Goal: Task Accomplishment & Management: Use online tool/utility

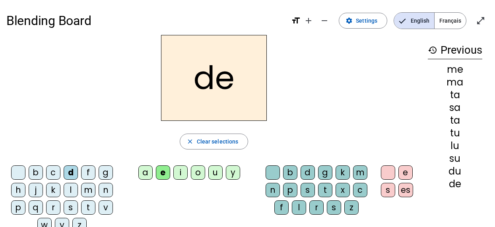
scroll to position [29, 0]
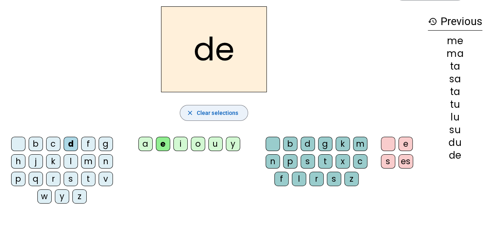
click at [210, 110] on span "Clear selections" at bounding box center [218, 113] width 42 height 10
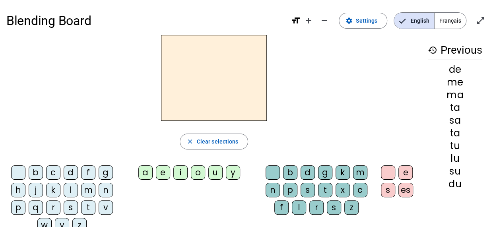
scroll to position [0, 0]
click at [369, 19] on span "Settings" at bounding box center [366, 21] width 21 height 10
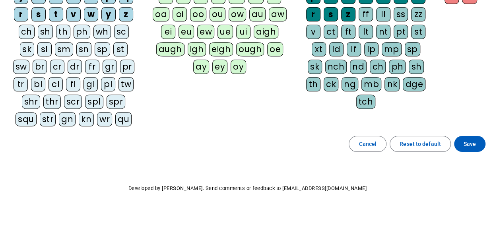
scroll to position [122, 0]
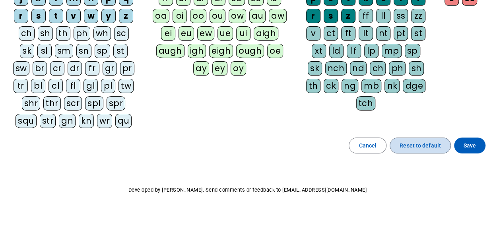
click at [410, 141] on span "Reset to default" at bounding box center [419, 146] width 41 height 10
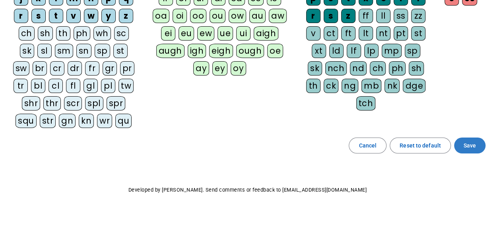
click at [473, 143] on span "Save" at bounding box center [469, 146] width 12 height 10
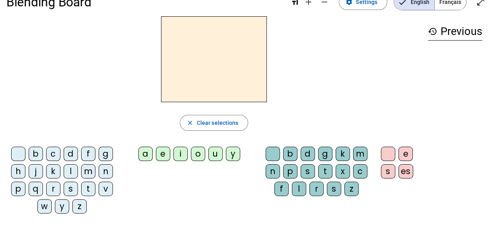
scroll to position [19, 0]
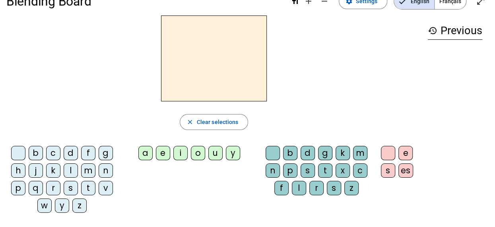
click at [33, 188] on div "q" at bounding box center [36, 188] width 14 height 14
click at [213, 154] on div "u" at bounding box center [215, 153] width 14 height 14
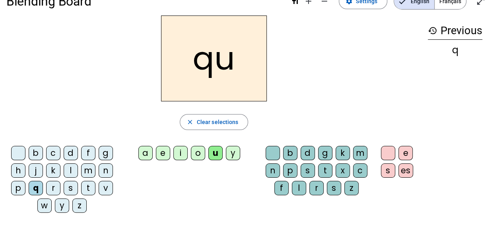
click at [180, 155] on div "i" at bounding box center [180, 153] width 14 height 14
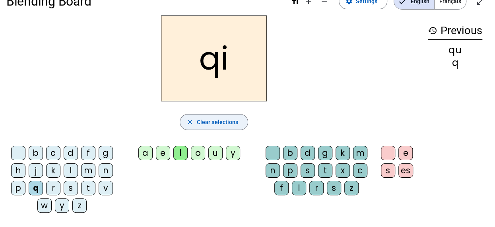
click at [206, 121] on span "Clear selections" at bounding box center [218, 122] width 42 height 10
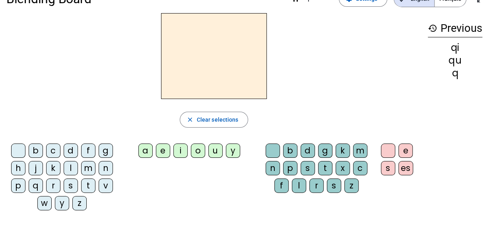
scroll to position [16, 0]
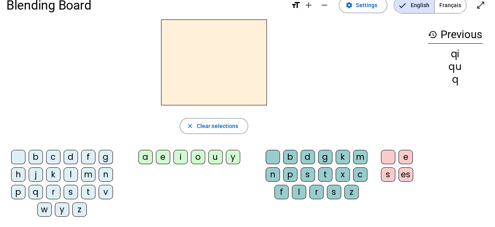
click at [37, 190] on div "q" at bounding box center [36, 192] width 14 height 14
click at [209, 154] on div "u" at bounding box center [215, 157] width 14 height 14
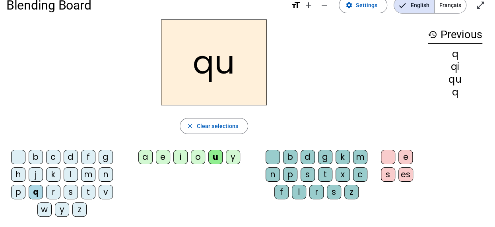
click at [178, 155] on div "i" at bounding box center [180, 157] width 14 height 14
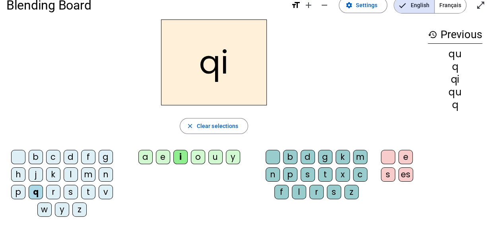
click at [70, 193] on div "s" at bounding box center [71, 192] width 14 height 14
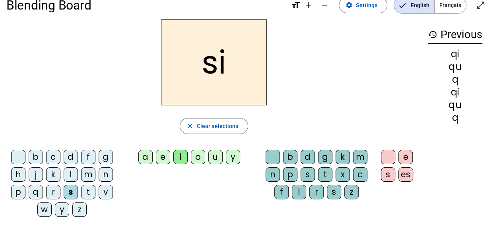
click at [39, 194] on div "q" at bounding box center [36, 192] width 14 height 14
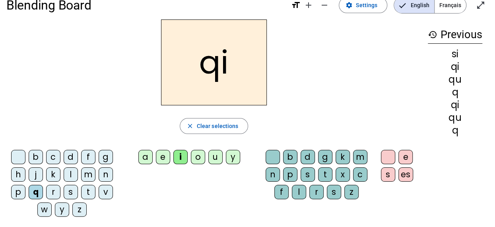
click at [71, 187] on div "s" at bounding box center [71, 192] width 14 height 14
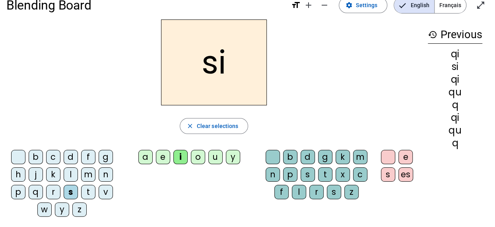
click at [105, 173] on div "n" at bounding box center [106, 174] width 14 height 14
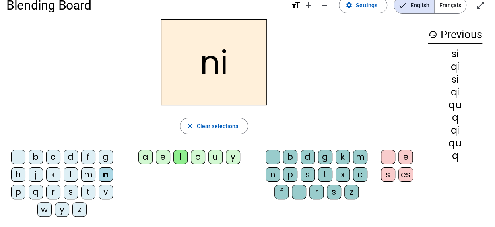
click at [69, 192] on div "s" at bounding box center [71, 192] width 14 height 14
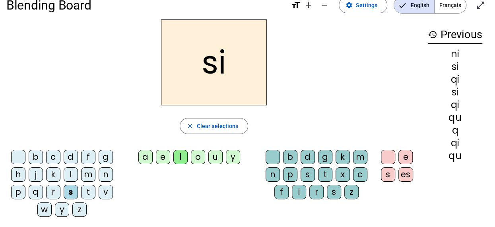
click at [104, 174] on div "n" at bounding box center [106, 174] width 14 height 14
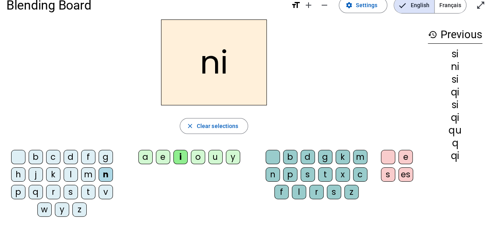
click at [161, 158] on div "e" at bounding box center [163, 157] width 14 height 14
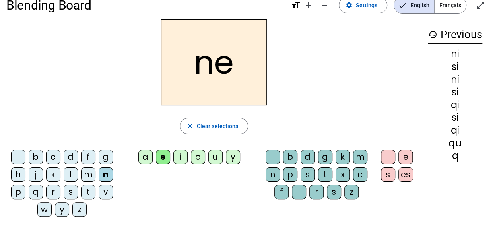
click at [71, 190] on div "s" at bounding box center [71, 192] width 14 height 14
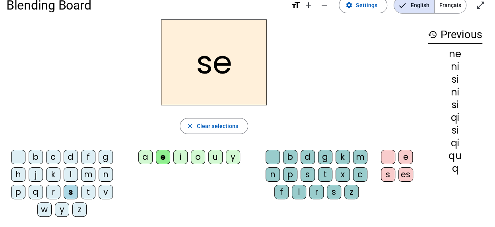
click at [87, 192] on div "t" at bounding box center [88, 192] width 14 height 14
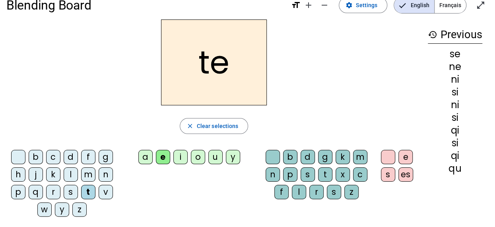
click at [73, 154] on div "d" at bounding box center [71, 157] width 14 height 14
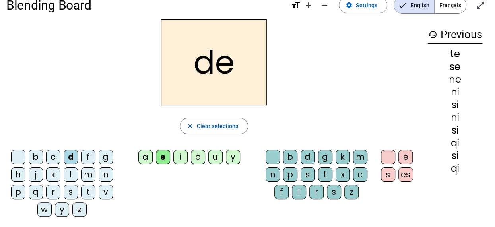
click at [214, 156] on div "u" at bounding box center [215, 157] width 14 height 14
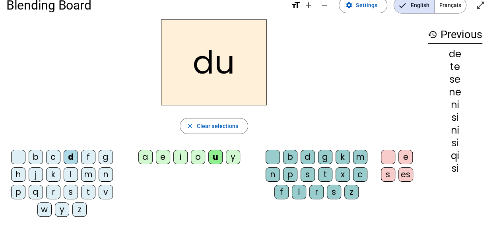
drag, startPoint x: 68, startPoint y: 191, endPoint x: 56, endPoint y: 127, distance: 65.5
click at [56, 127] on div "close Clear selections" at bounding box center [213, 126] width 415 height 16
click at [71, 190] on div "s" at bounding box center [71, 192] width 14 height 14
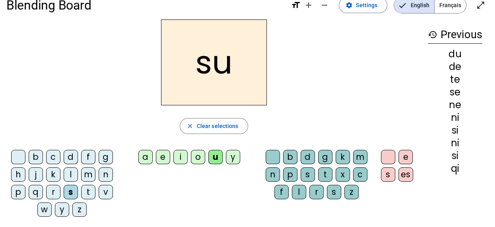
click at [71, 173] on div "l" at bounding box center [71, 174] width 14 height 14
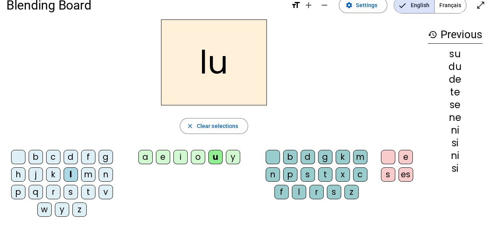
click at [86, 194] on div "t" at bounding box center [88, 192] width 14 height 14
drag, startPoint x: 144, startPoint y: 158, endPoint x: 95, endPoint y: 70, distance: 101.1
click at [95, 70] on div "tu" at bounding box center [213, 62] width 415 height 86
click at [143, 156] on div "a" at bounding box center [145, 157] width 14 height 14
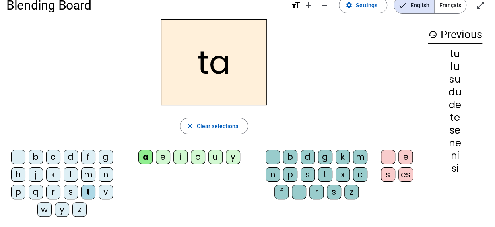
click at [69, 194] on div "s" at bounding box center [71, 192] width 14 height 14
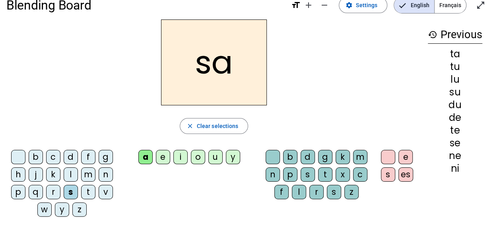
click at [88, 190] on div "t" at bounding box center [88, 192] width 14 height 14
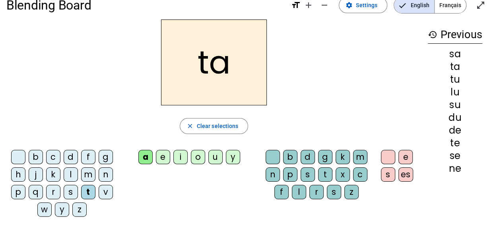
click at [358, 155] on div "m" at bounding box center [360, 157] width 14 height 14
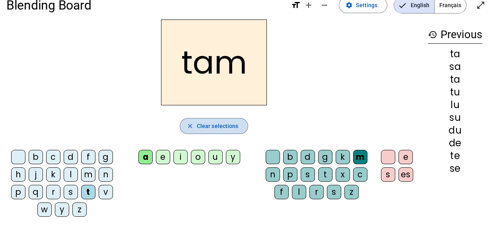
click at [222, 124] on span "Clear selections" at bounding box center [218, 126] width 42 height 10
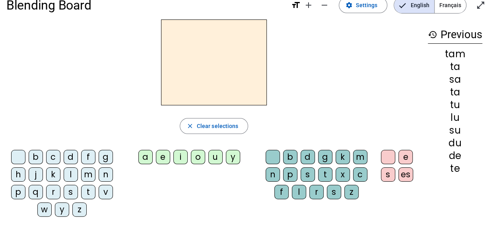
click at [84, 175] on div "m" at bounding box center [88, 174] width 14 height 14
click at [149, 154] on div "a" at bounding box center [145, 157] width 14 height 14
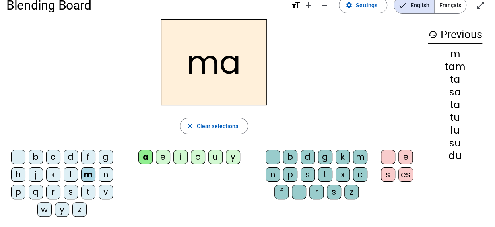
click at [163, 157] on div "e" at bounding box center [163, 157] width 14 height 14
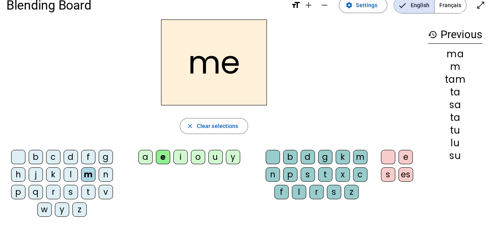
click at [77, 156] on div "d" at bounding box center [71, 157] width 14 height 14
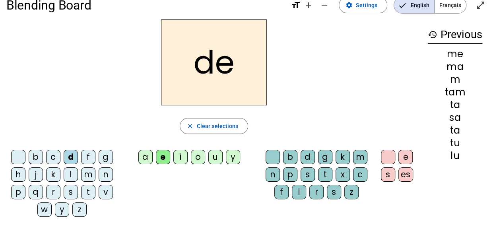
click at [105, 172] on div "n" at bounding box center [106, 174] width 14 height 14
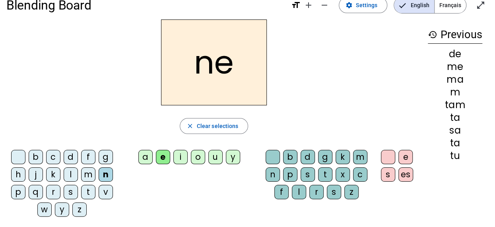
click at [68, 193] on div "s" at bounding box center [71, 192] width 14 height 14
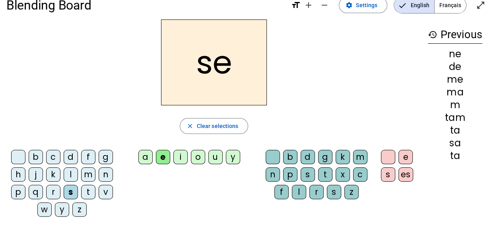
click at [107, 191] on div "v" at bounding box center [106, 192] width 14 height 14
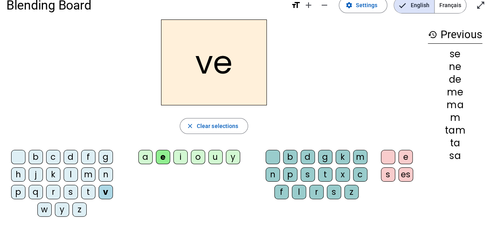
click at [36, 175] on div "j" at bounding box center [36, 174] width 14 height 14
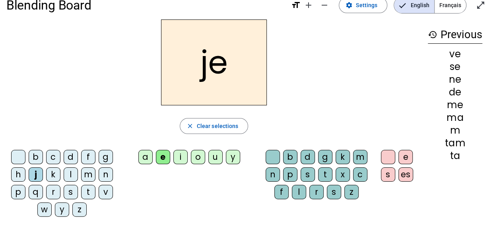
click at [18, 190] on div "p" at bounding box center [18, 192] width 14 height 14
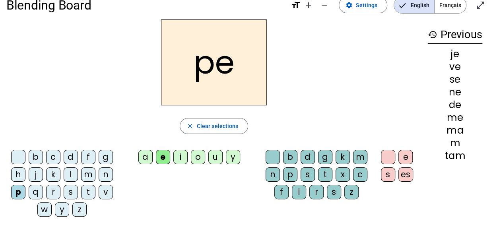
click at [37, 157] on div "b" at bounding box center [36, 157] width 14 height 14
click at [66, 190] on div "s" at bounding box center [71, 192] width 14 height 14
